Goal: Navigation & Orientation: Find specific page/section

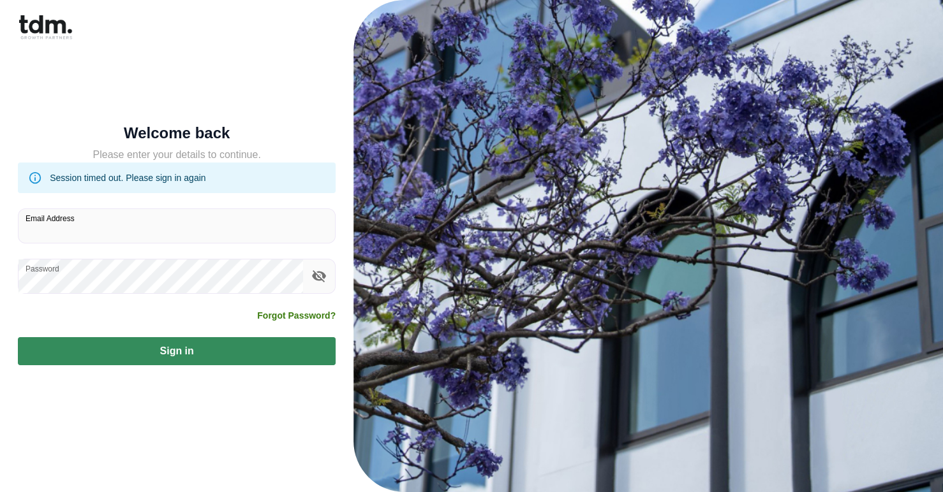
click at [101, 216] on input "Email Address" at bounding box center [176, 226] width 316 height 34
type input "**********"
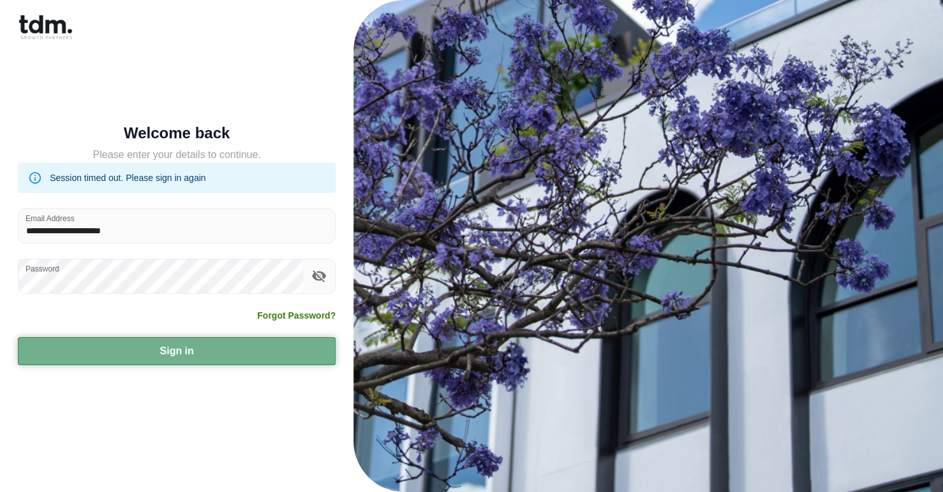
click at [203, 344] on button "Sign in" at bounding box center [177, 351] width 318 height 28
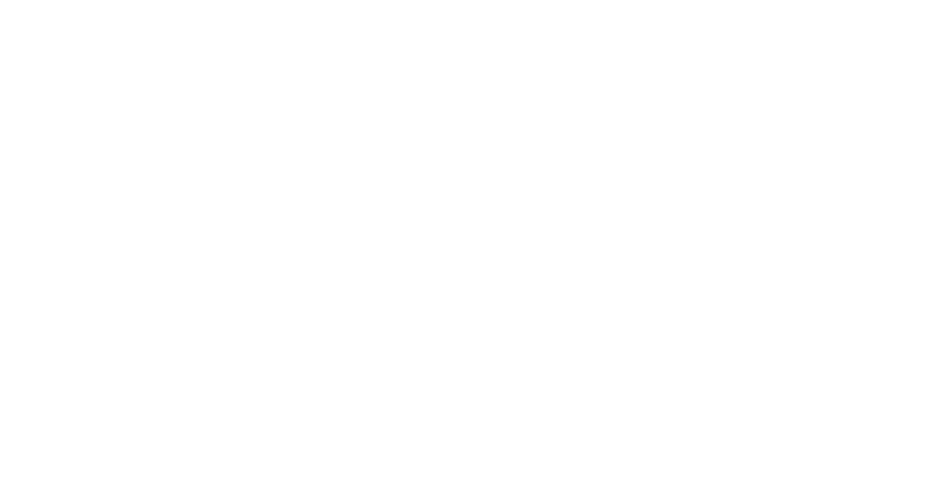
click at [355, 10] on html "Print is temporarily disabled on Safari. We are sorry for the inconvenience. To…" at bounding box center [471, 5] width 943 height 10
drag, startPoint x: 352, startPoint y: 360, endPoint x: 348, endPoint y: 347, distance: 13.9
click at [349, 10] on html "Print is temporarily disabled on Safari. We are sorry for the inconvenience. To…" at bounding box center [471, 5] width 943 height 10
click at [345, 10] on html "Print is temporarily disabled on Safari. We are sorry for the inconvenience. To…" at bounding box center [471, 5] width 943 height 10
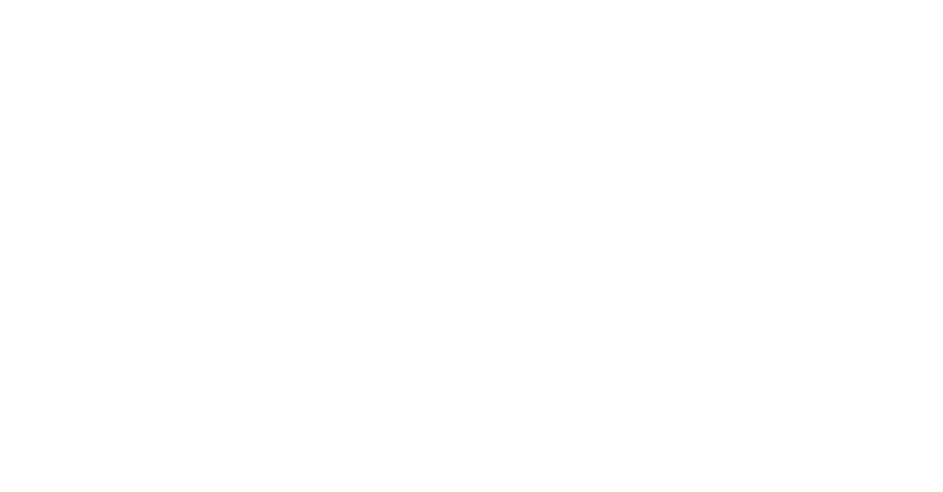
click at [348, 10] on html "Print is temporarily disabled on Safari. We are sorry for the inconvenience. To…" at bounding box center [471, 5] width 943 height 10
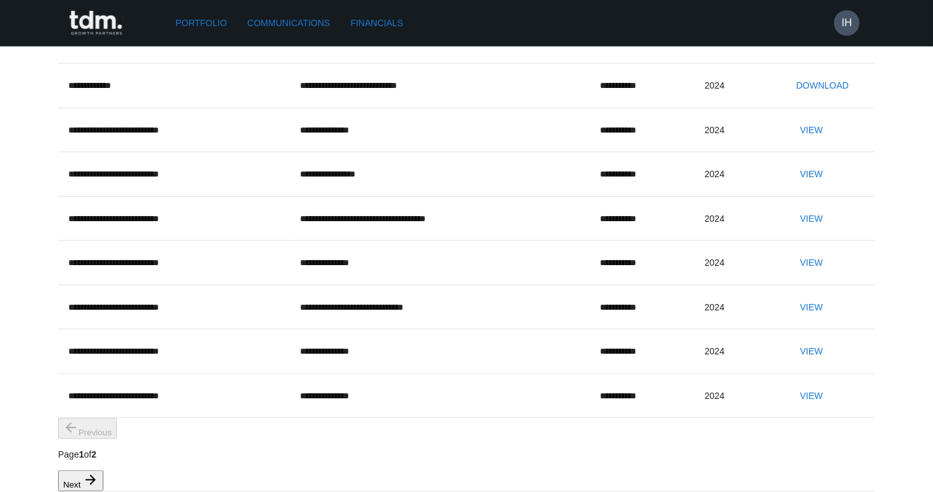
scroll to position [617, 0]
click at [326, 20] on link "Communications" at bounding box center [288, 23] width 93 height 24
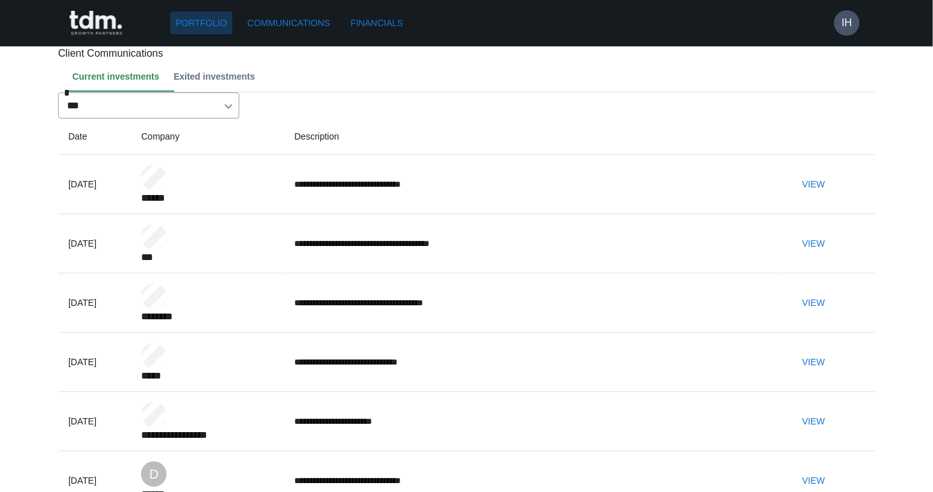
click at [218, 15] on link "Portfolio" at bounding box center [201, 23] width 62 height 24
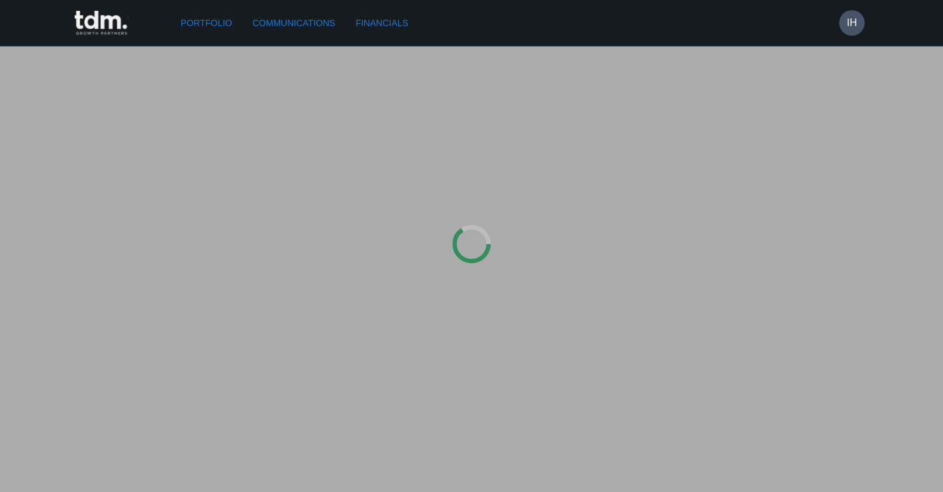
type input "*********"
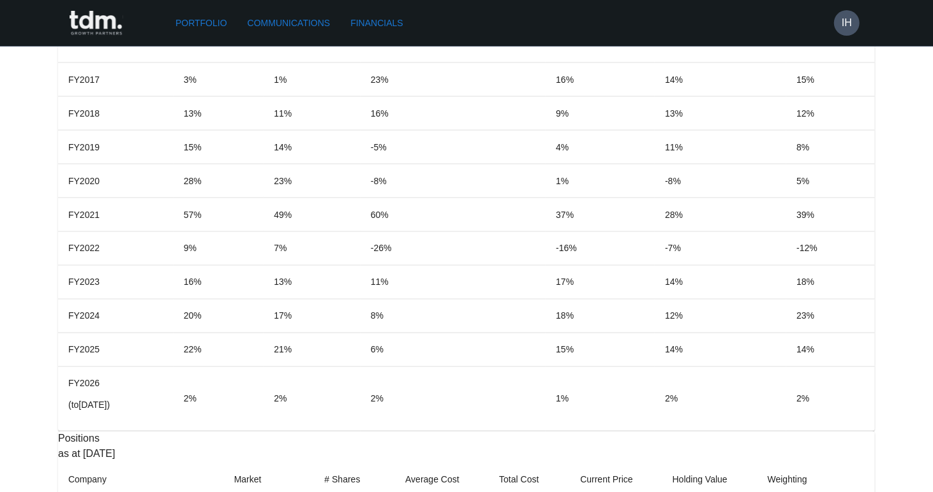
scroll to position [1265, 0]
